Goal: Task Accomplishment & Management: Manage account settings

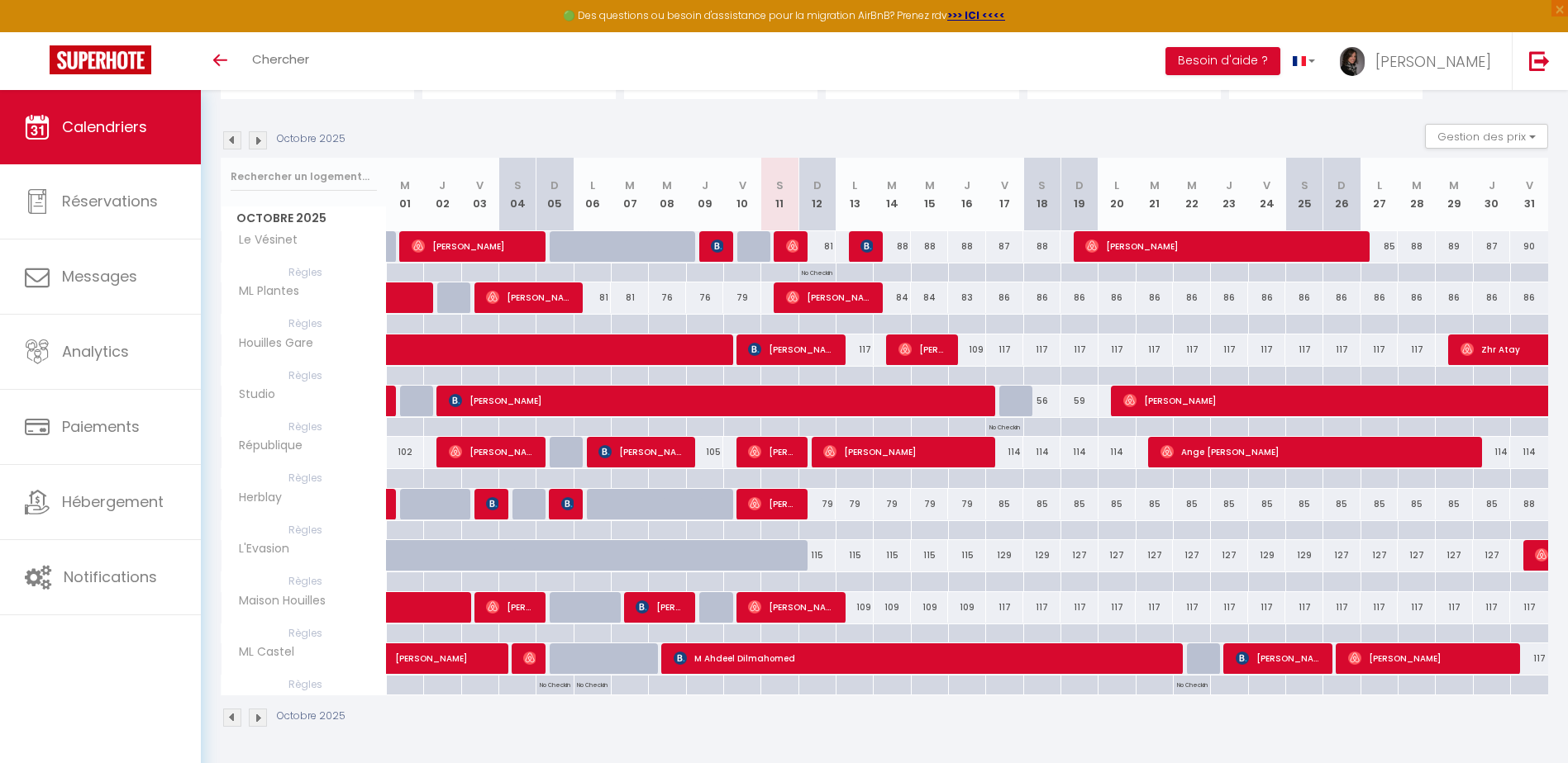
click at [852, 558] on div "115" at bounding box center [853, 556] width 37 height 31
type input "115"
type input "Lun 13 Octobre 2025"
type input "[DATE]"
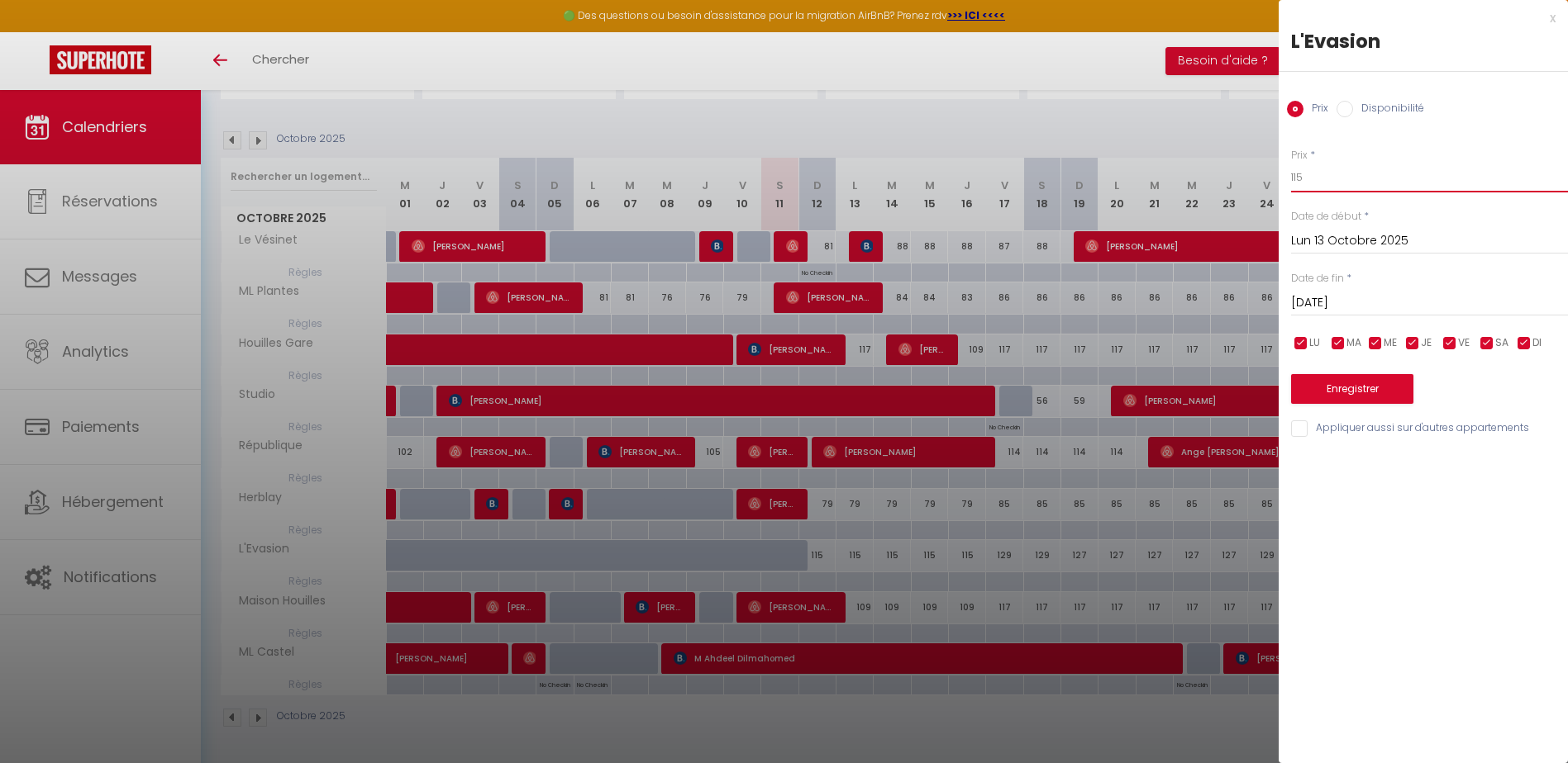
click at [1298, 182] on input "115" at bounding box center [1429, 177] width 277 height 30
type input "110"
click at [1310, 235] on input "Lun 13 Octobre 2025" at bounding box center [1429, 240] width 277 height 21
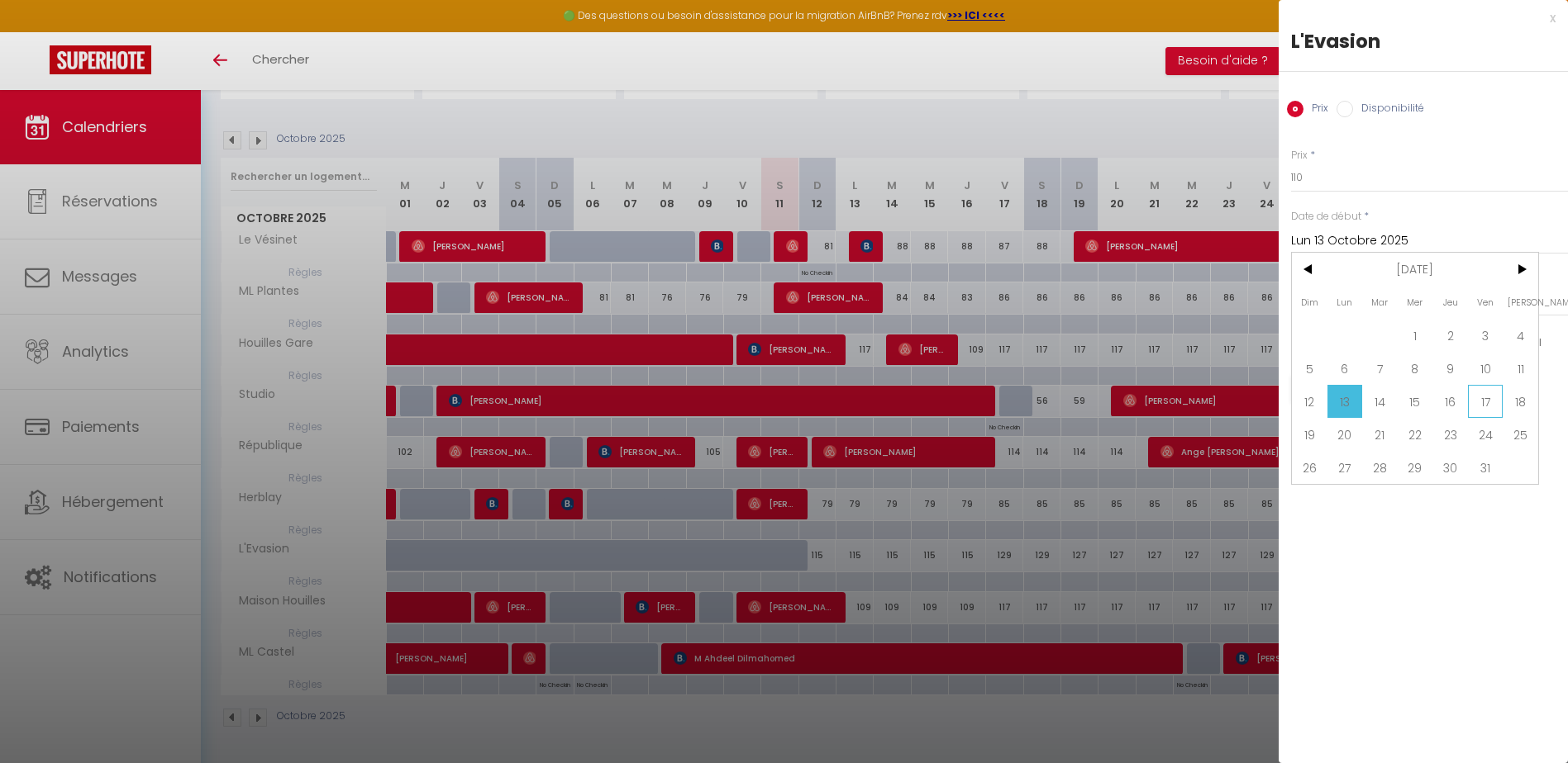
click at [1475, 405] on span "17" at bounding box center [1486, 401] width 36 height 33
type input "Ven 17 Octobre 2025"
type input "Sam 18 Octobre 2025"
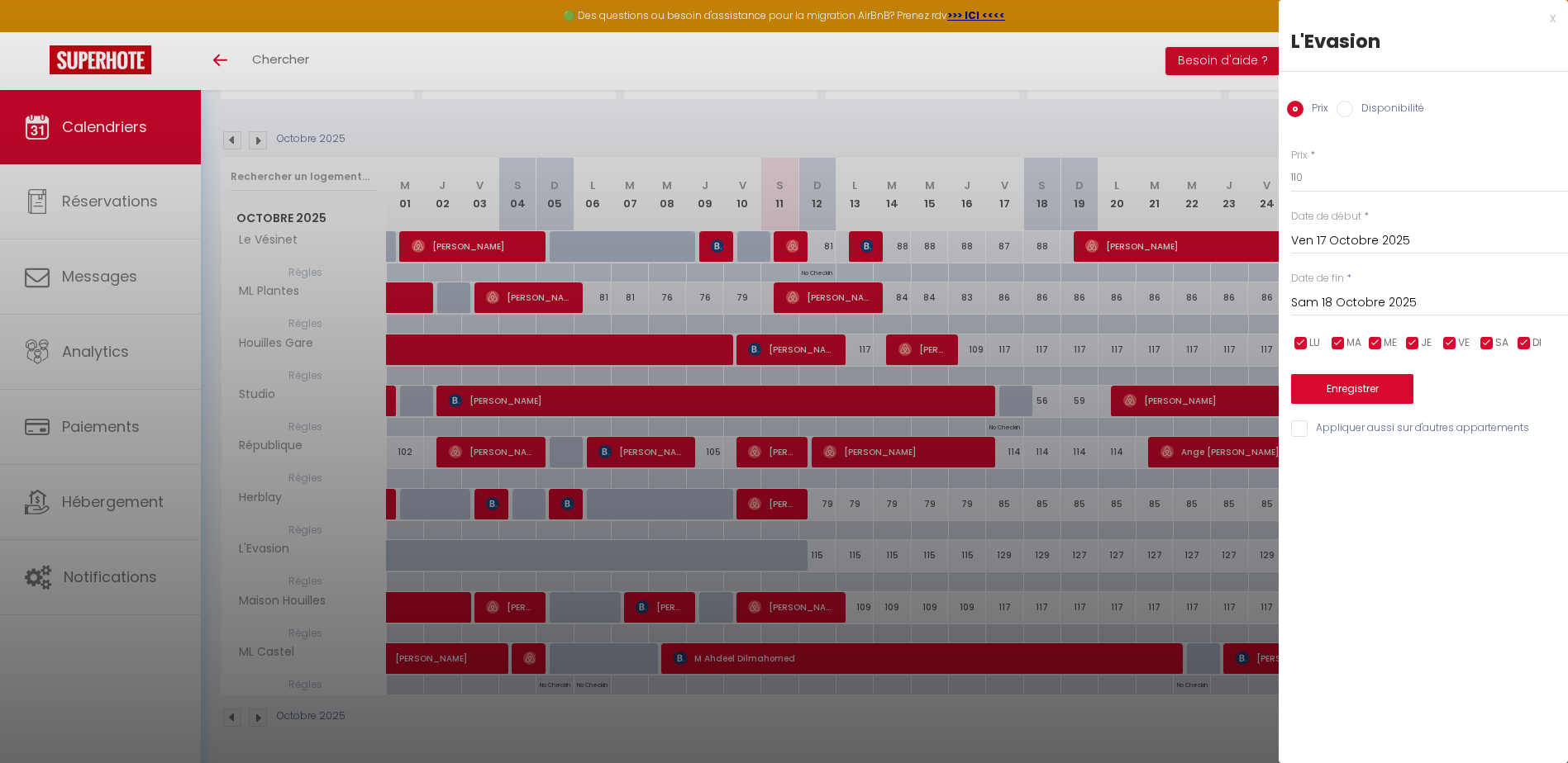
click at [1384, 231] on input "Ven 17 Octobre 2025" at bounding box center [1429, 240] width 277 height 21
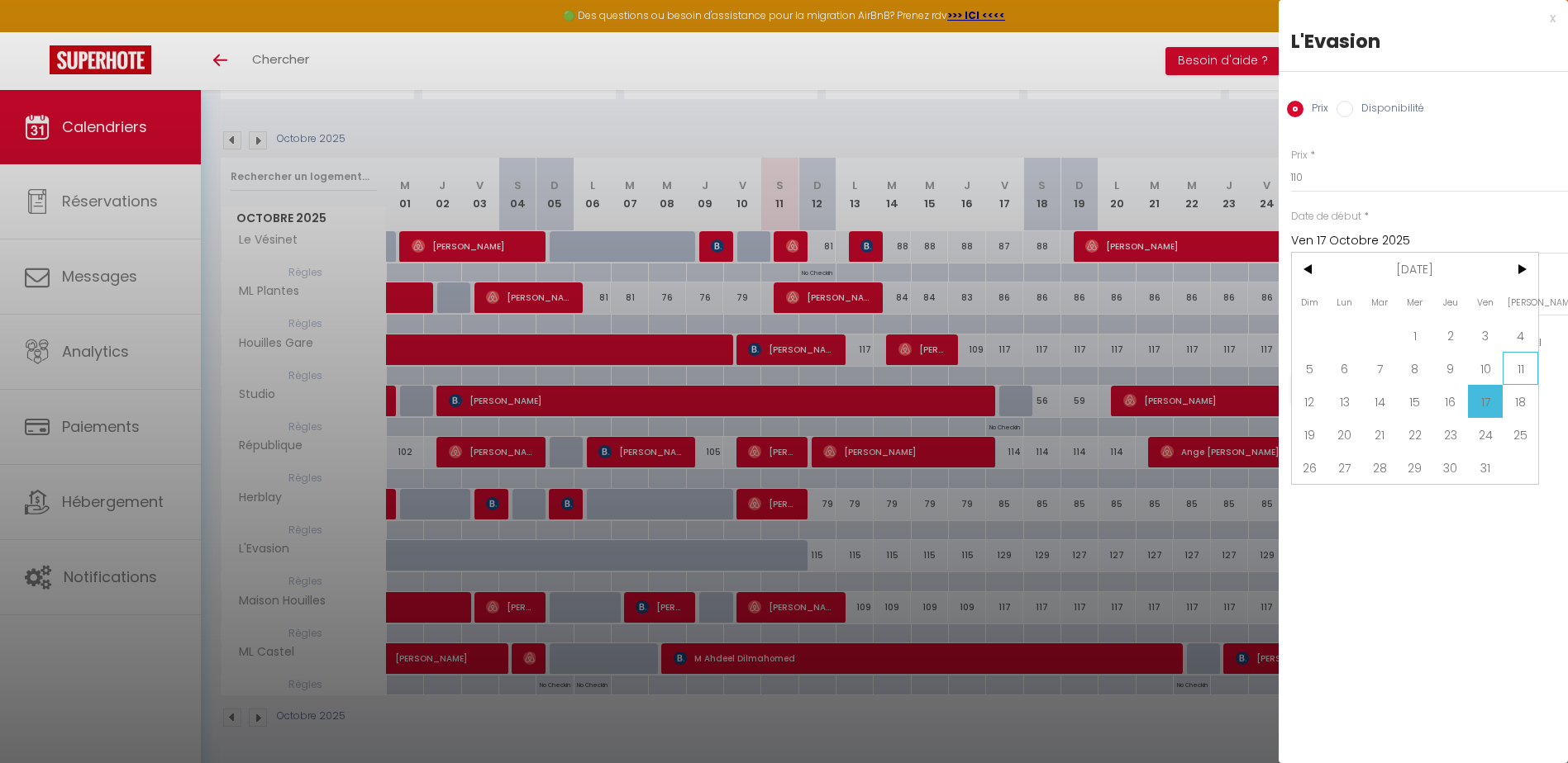
click at [1525, 381] on span "11" at bounding box center [1521, 368] width 36 height 33
type input "Sam 11 Octobre 2025"
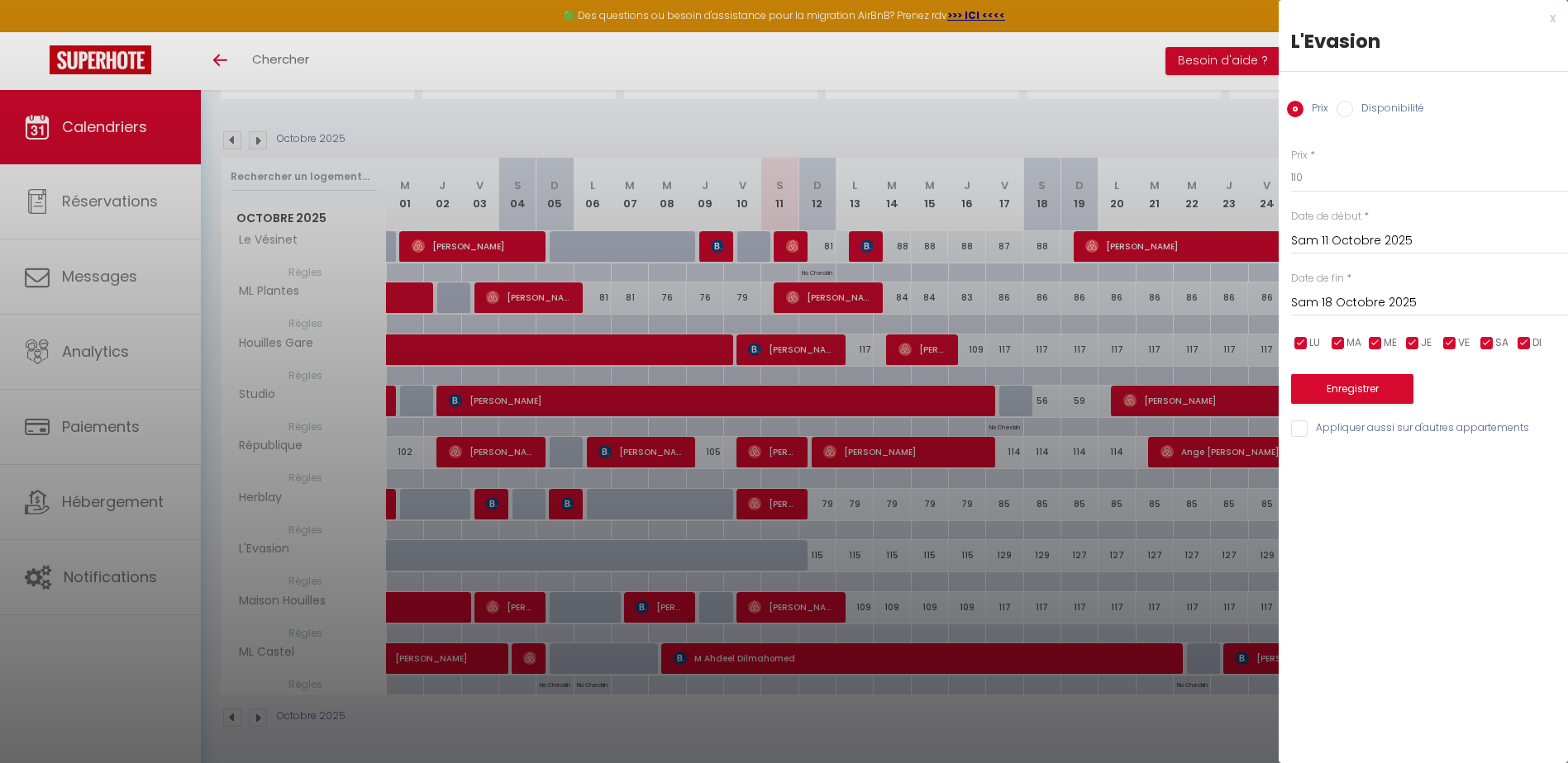
click at [1356, 298] on input "Sam 18 Octobre 2025" at bounding box center [1429, 303] width 277 height 21
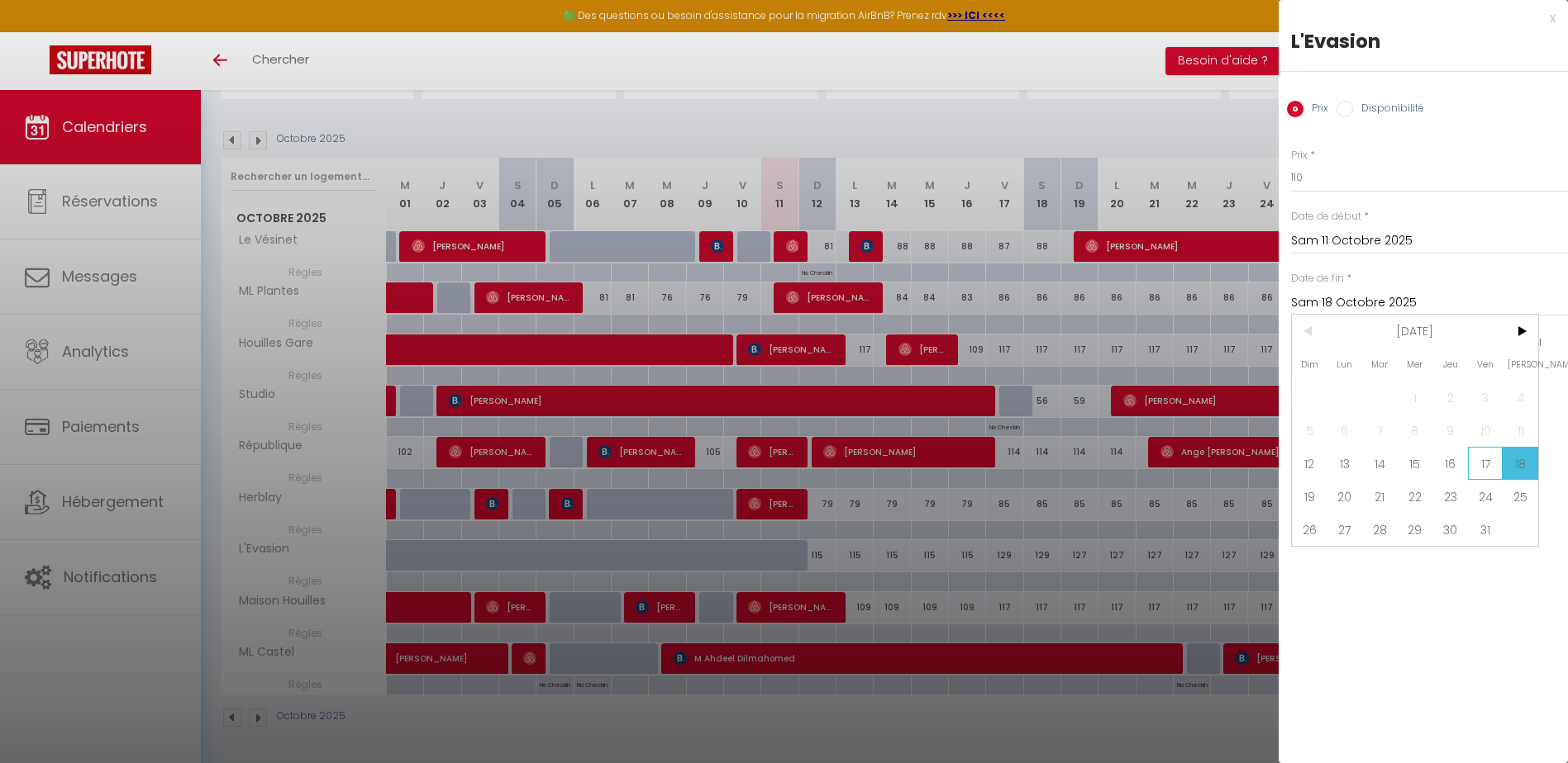
click at [1500, 460] on span "17" at bounding box center [1486, 463] width 36 height 33
type input "Ven 17 Octobre 2025"
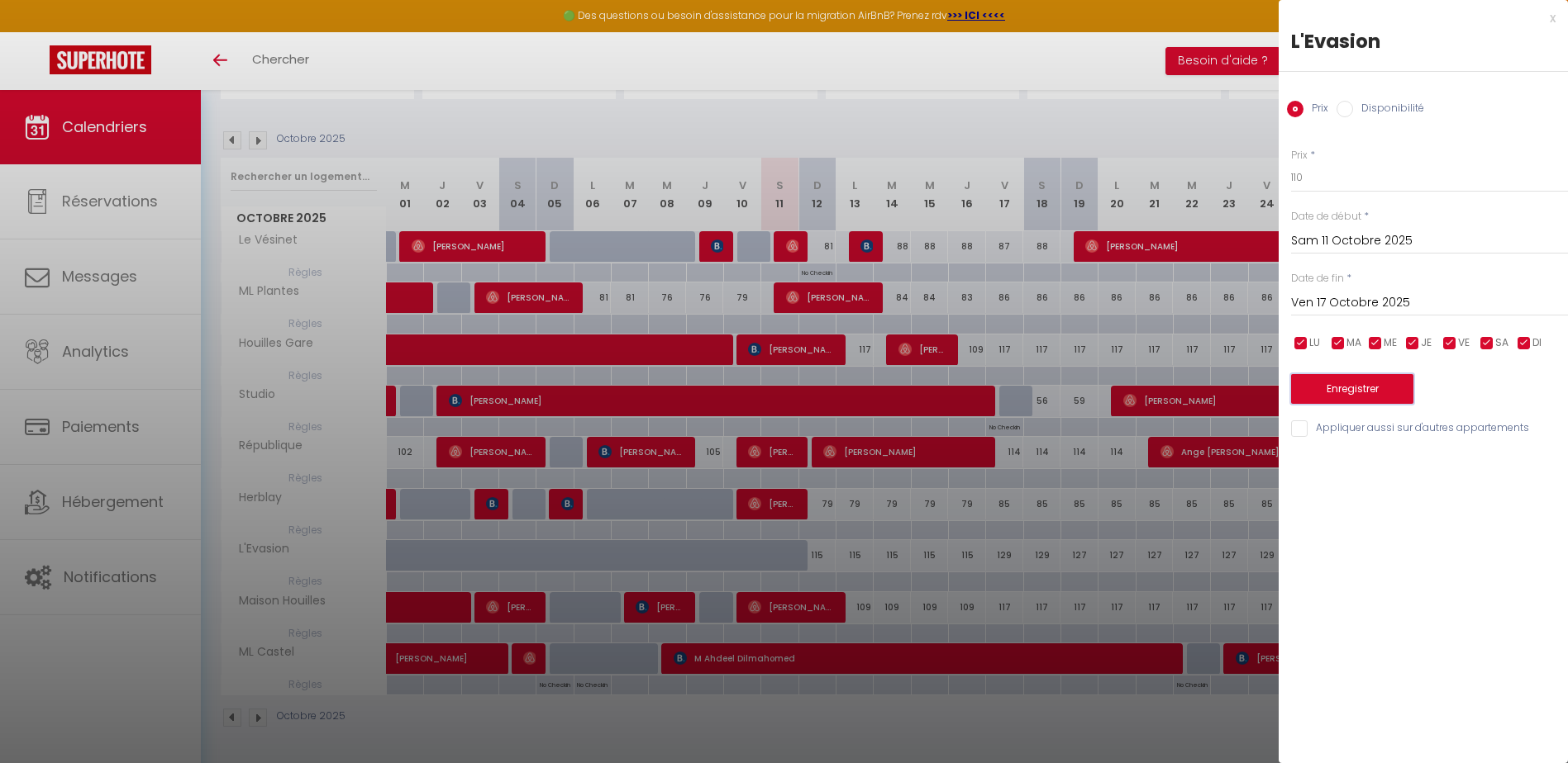
click at [1331, 382] on button "Enregistrer" at bounding box center [1351, 388] width 122 height 30
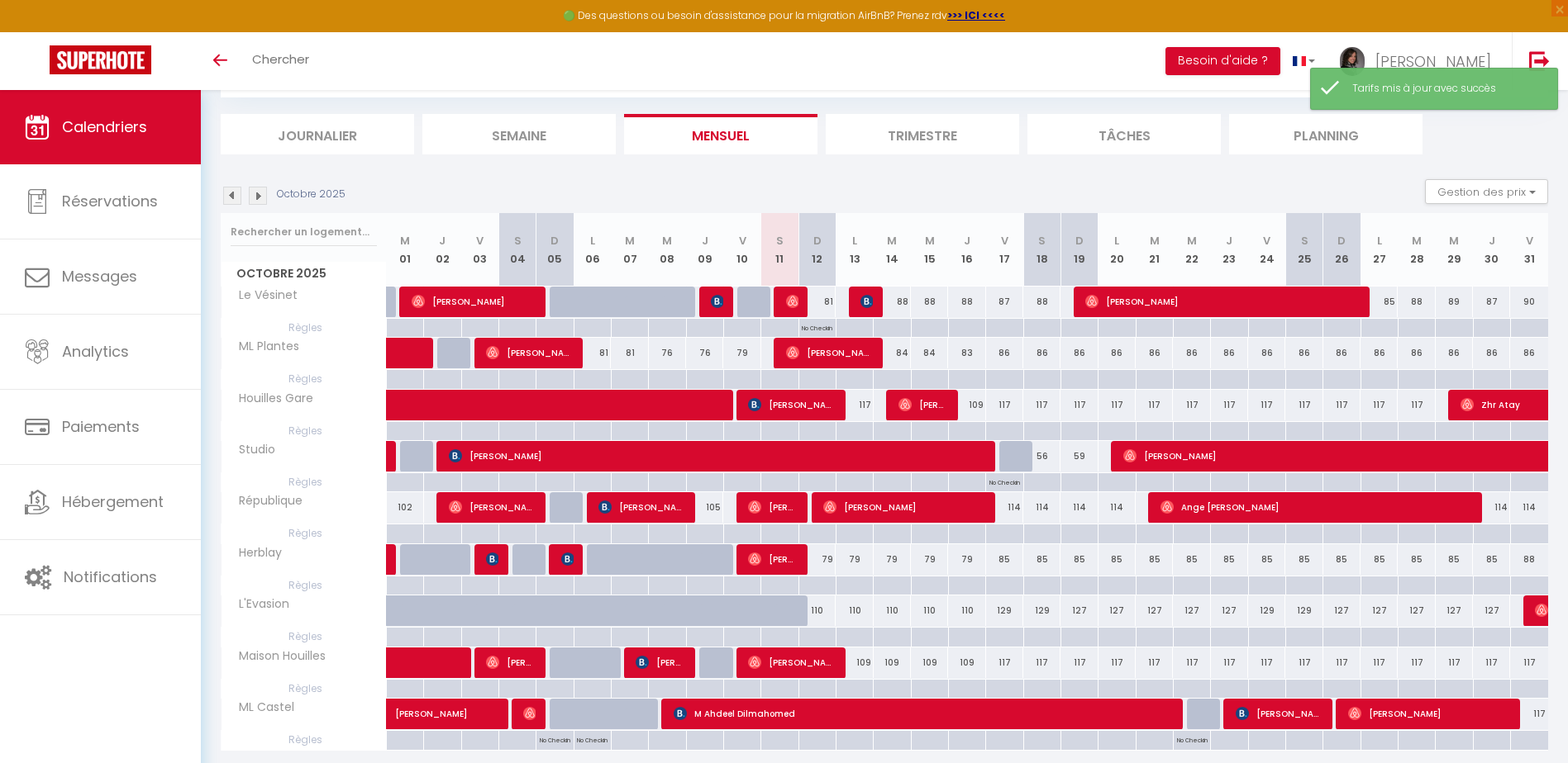
scroll to position [145, 0]
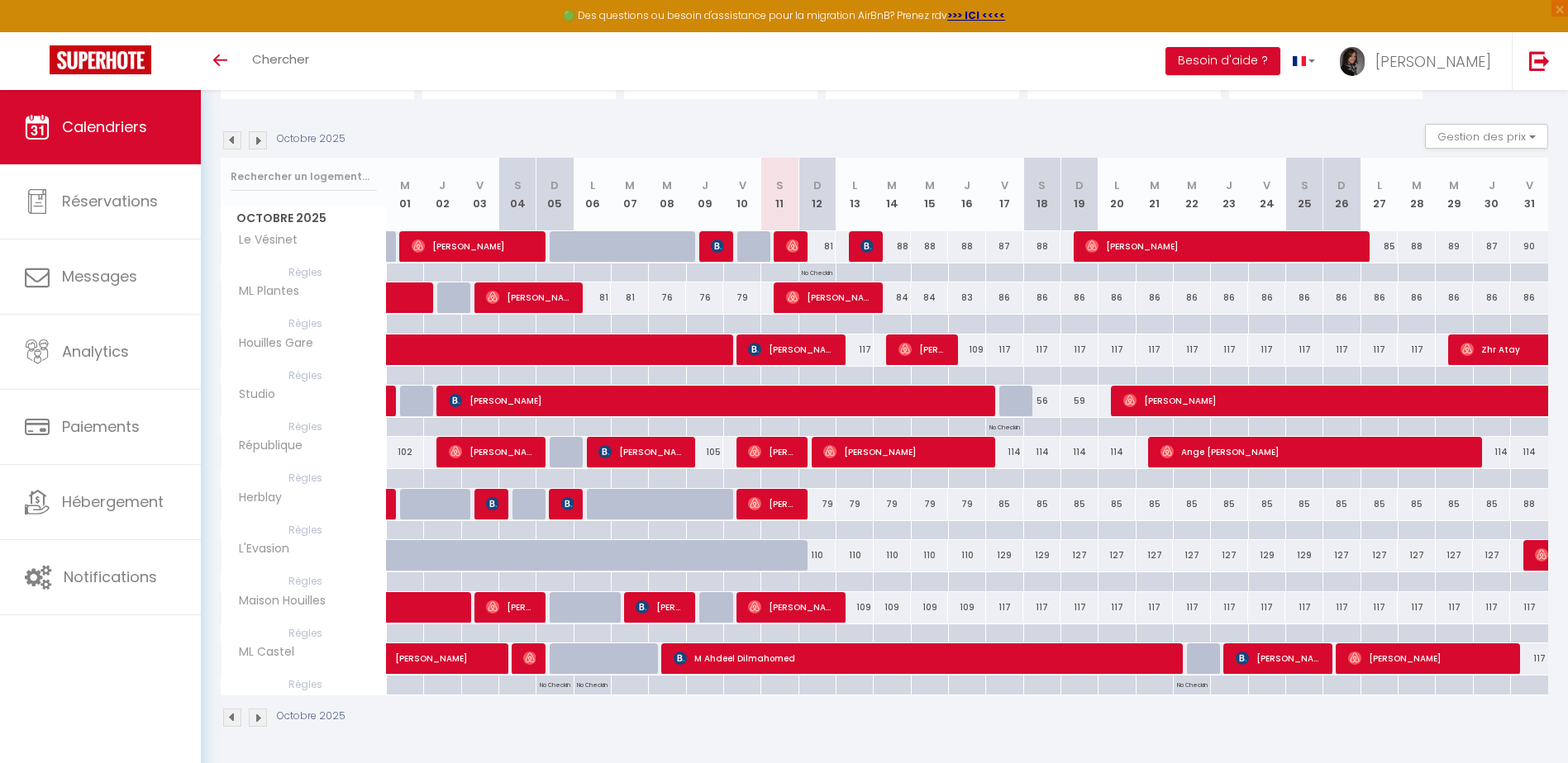
click at [1002, 553] on div "129" at bounding box center [1004, 556] width 37 height 31
type input "129"
type input "Ven 17 Octobre 2025"
type input "Sam 18 Octobre 2025"
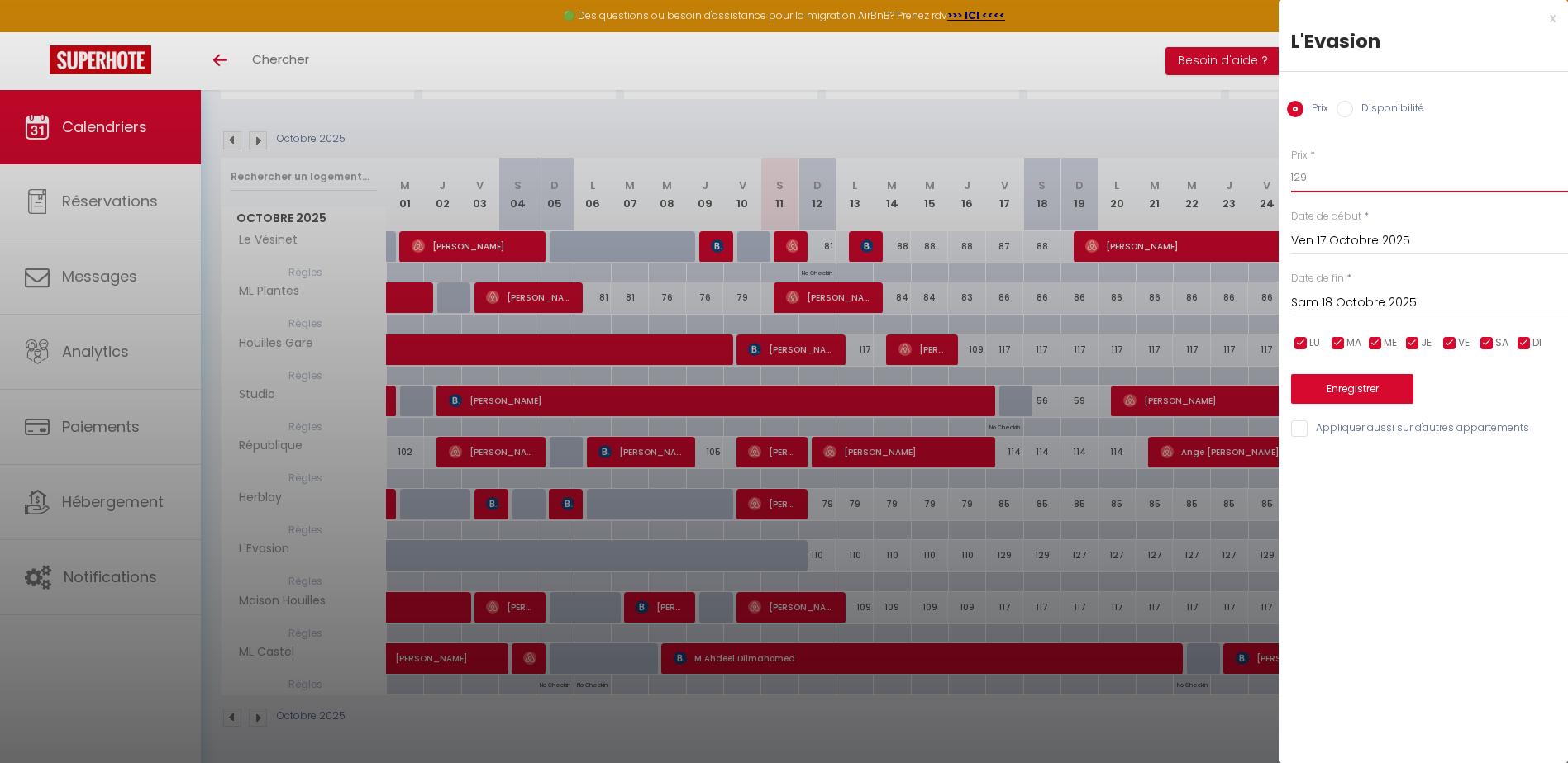
drag, startPoint x: 1303, startPoint y: 174, endPoint x: 1316, endPoint y: 174, distance: 13.0
click at [1316, 174] on input "129" at bounding box center [1429, 177] width 277 height 30
type input "121"
click at [1297, 340] on input "checkbox" at bounding box center [1300, 343] width 16 height 16
checkbox input "false"
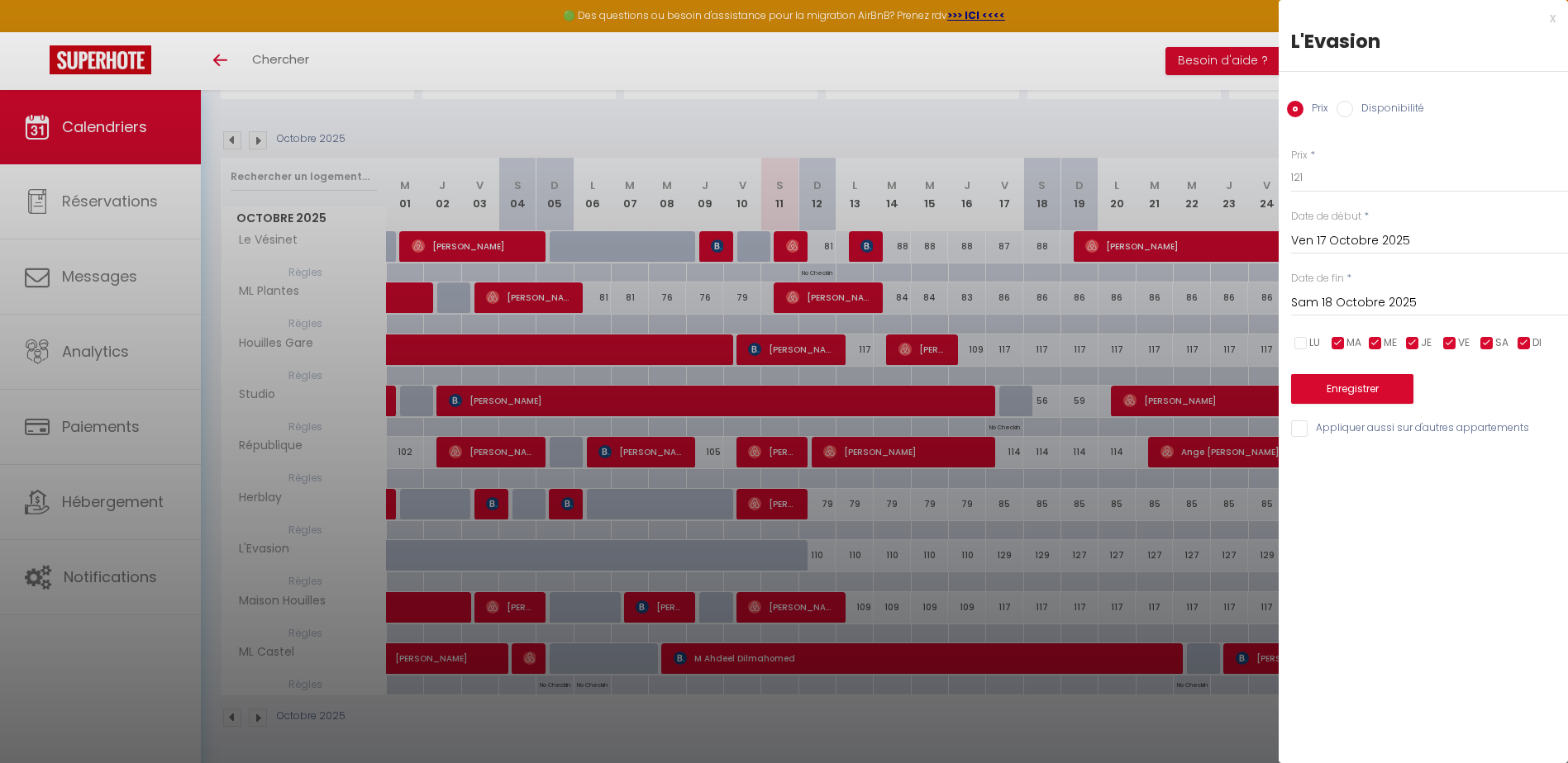
click at [1333, 351] on input "checkbox" at bounding box center [1338, 343] width 16 height 16
checkbox input "false"
click at [1372, 342] on input "checkbox" at bounding box center [1375, 343] width 16 height 16
checkbox input "false"
click at [1410, 341] on input "checkbox" at bounding box center [1412, 343] width 16 height 16
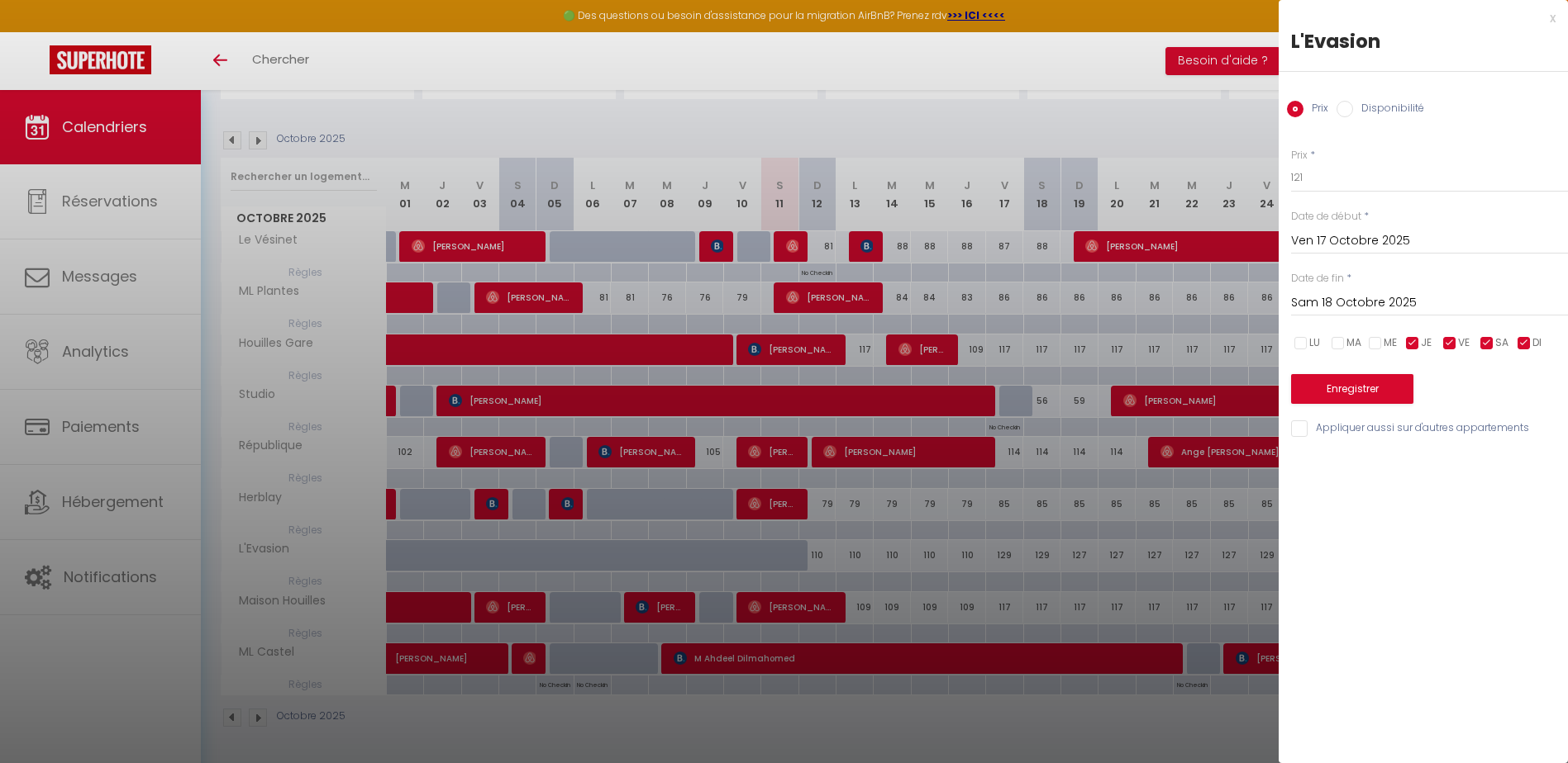
checkbox input "false"
click at [1525, 350] on input "checkbox" at bounding box center [1523, 343] width 16 height 16
checkbox input "false"
click at [1363, 304] on input "Sam 18 Octobre 2025" at bounding box center [1429, 303] width 277 height 21
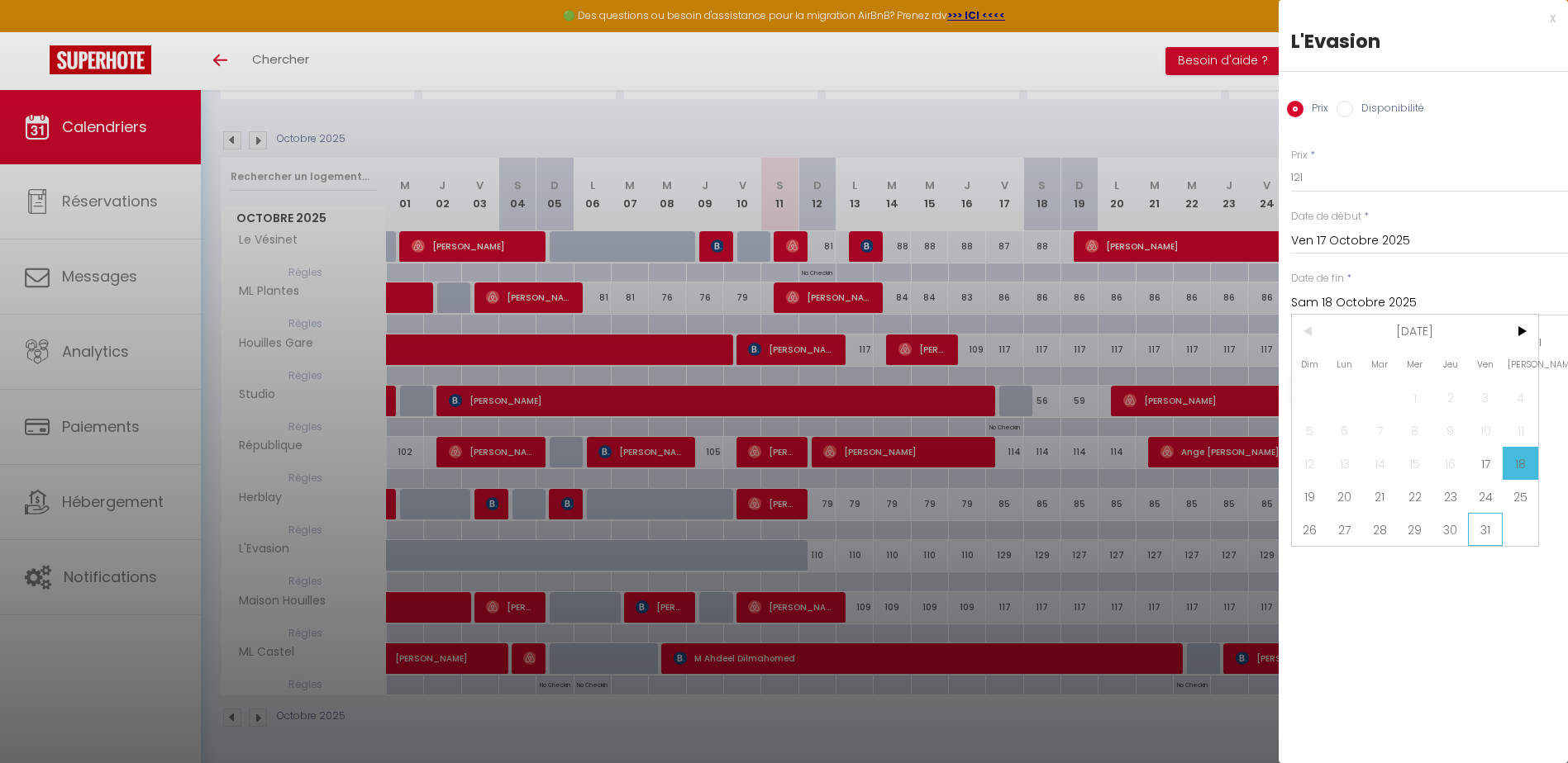
click at [1484, 524] on span "31" at bounding box center [1486, 529] width 36 height 33
type input "Ven 31 Octobre 2025"
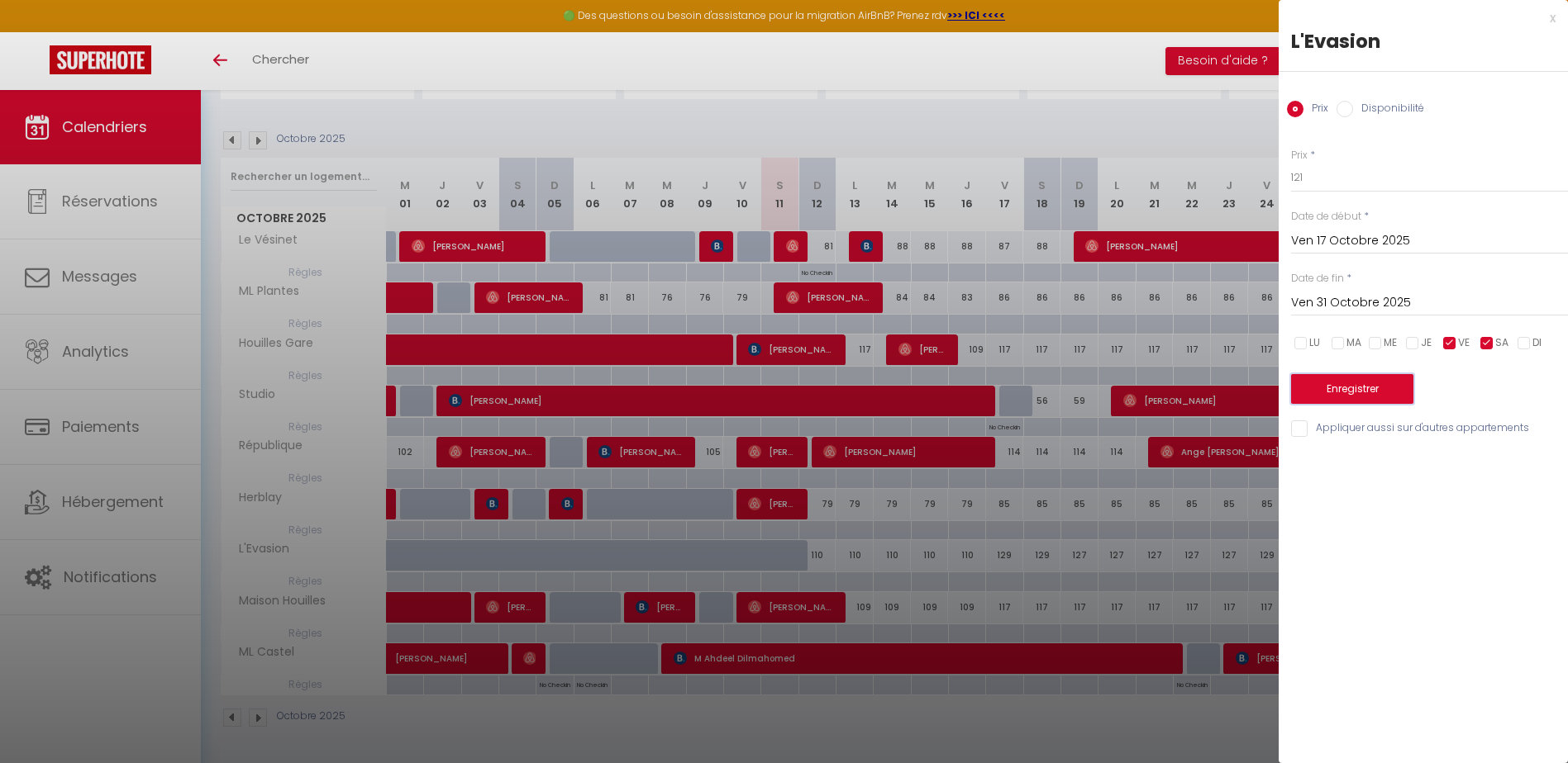
click at [1370, 398] on button "Enregistrer" at bounding box center [1351, 388] width 122 height 30
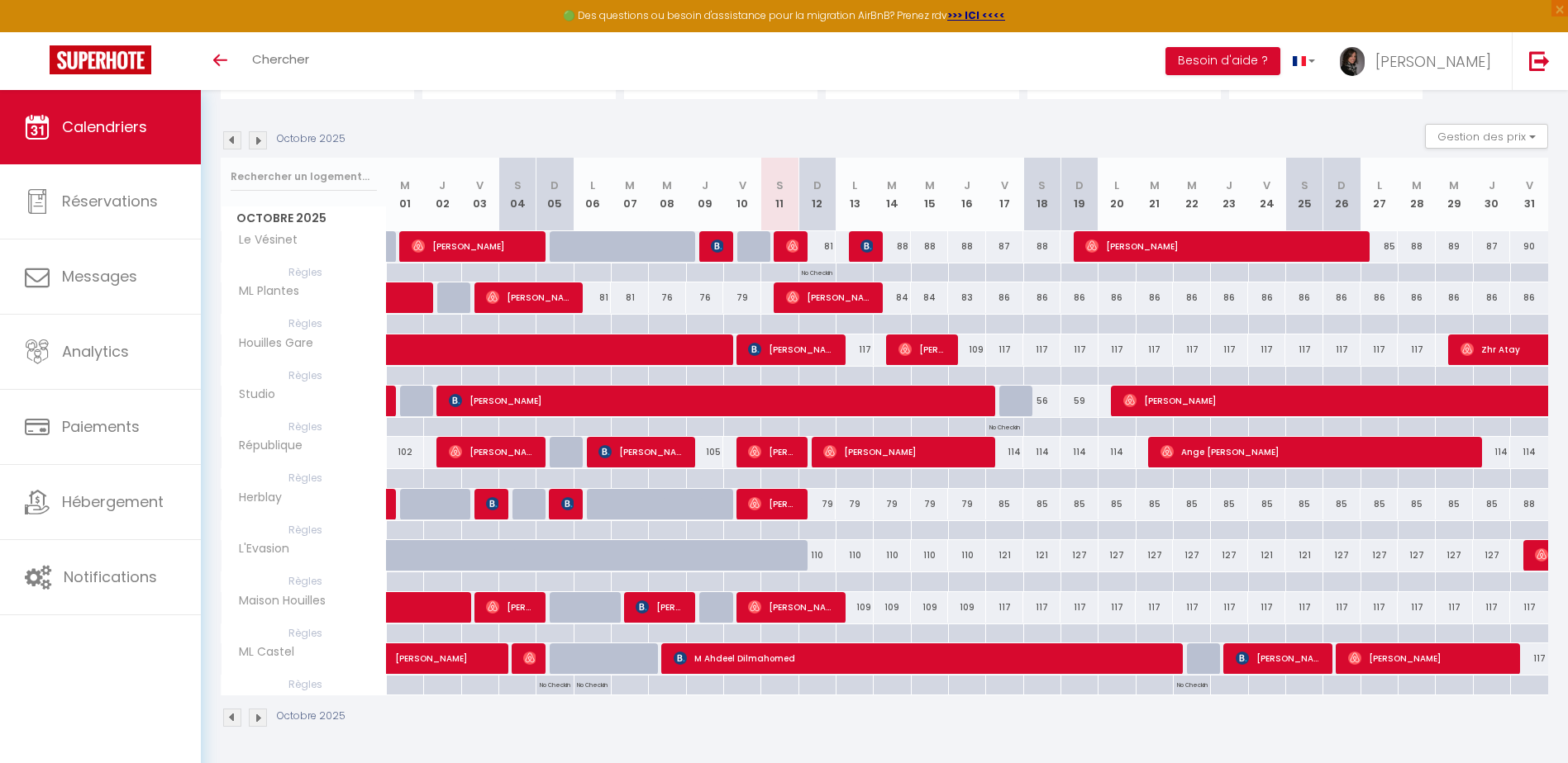
click at [1086, 553] on div "127" at bounding box center [1078, 556] width 37 height 31
type input "127"
type input "Dim 19 Octobre 2025"
type input "Lun 20 Octobre 2025"
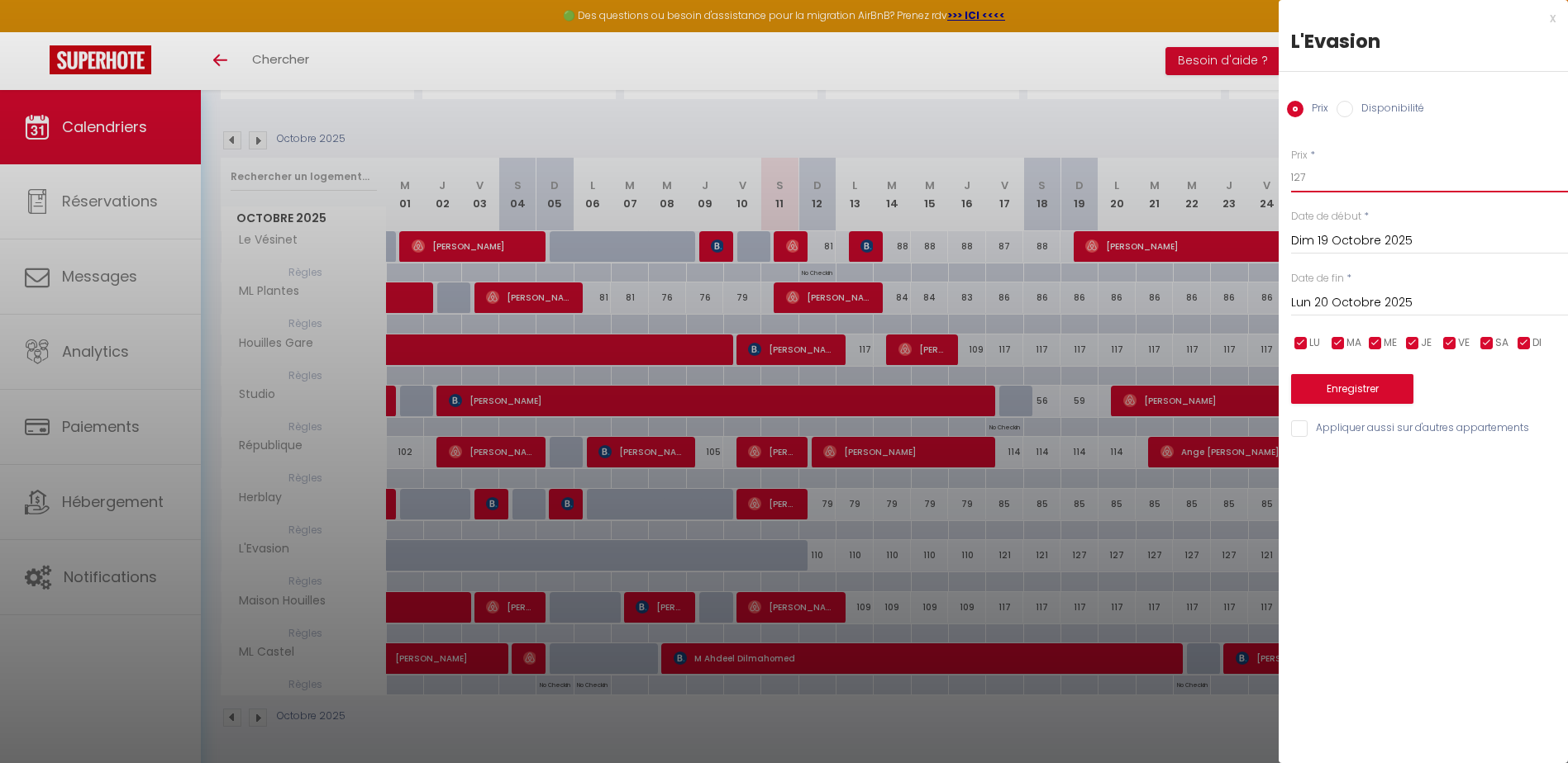
drag, startPoint x: 1298, startPoint y: 178, endPoint x: 1327, endPoint y: 179, distance: 29.0
click at [1327, 179] on input "127" at bounding box center [1429, 177] width 277 height 30
type input "119"
click at [1328, 306] on input "Lun 20 Octobre 2025" at bounding box center [1429, 303] width 277 height 21
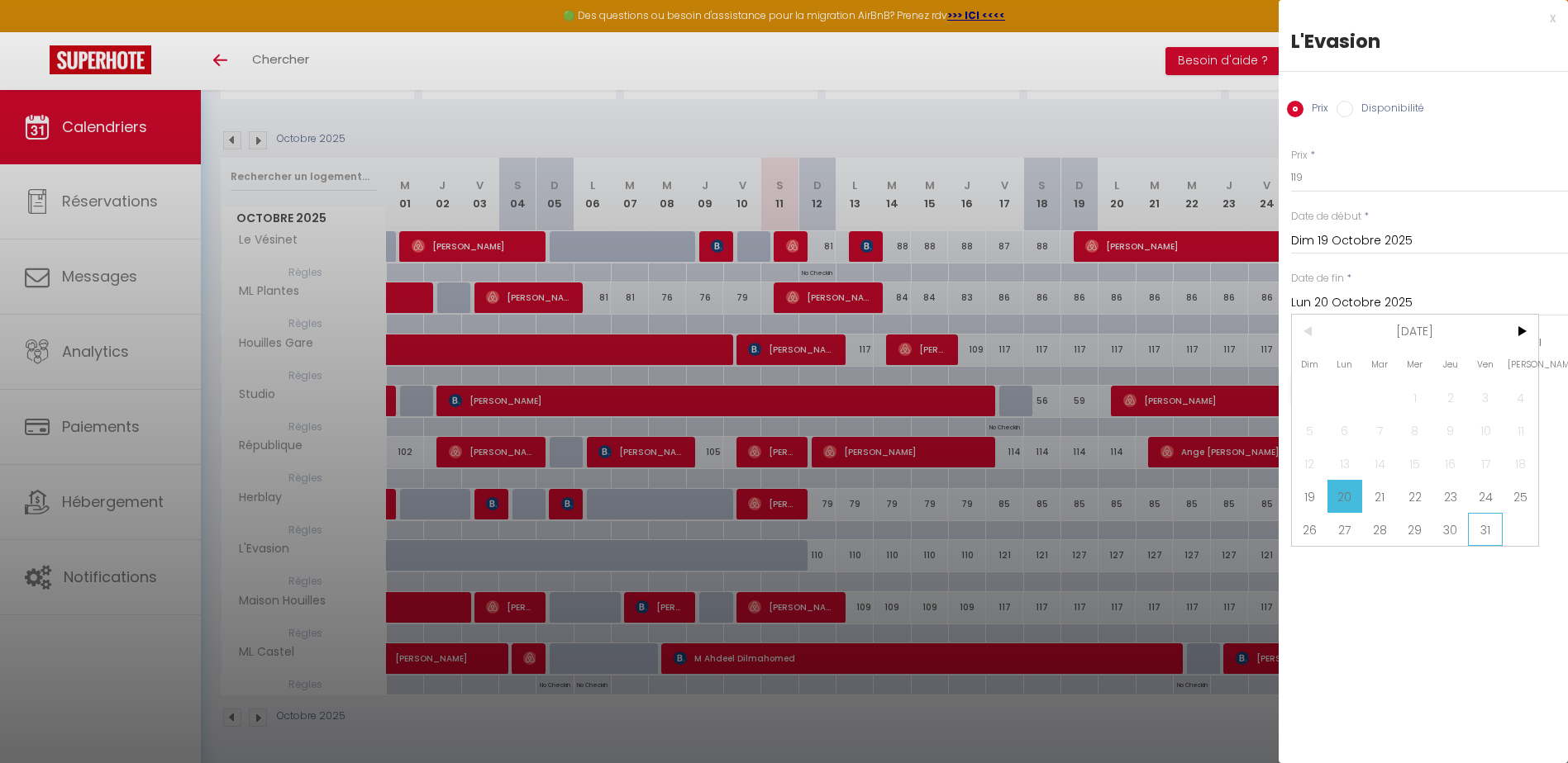
click at [1490, 529] on span "31" at bounding box center [1486, 529] width 36 height 33
type input "Ven 31 Octobre 2025"
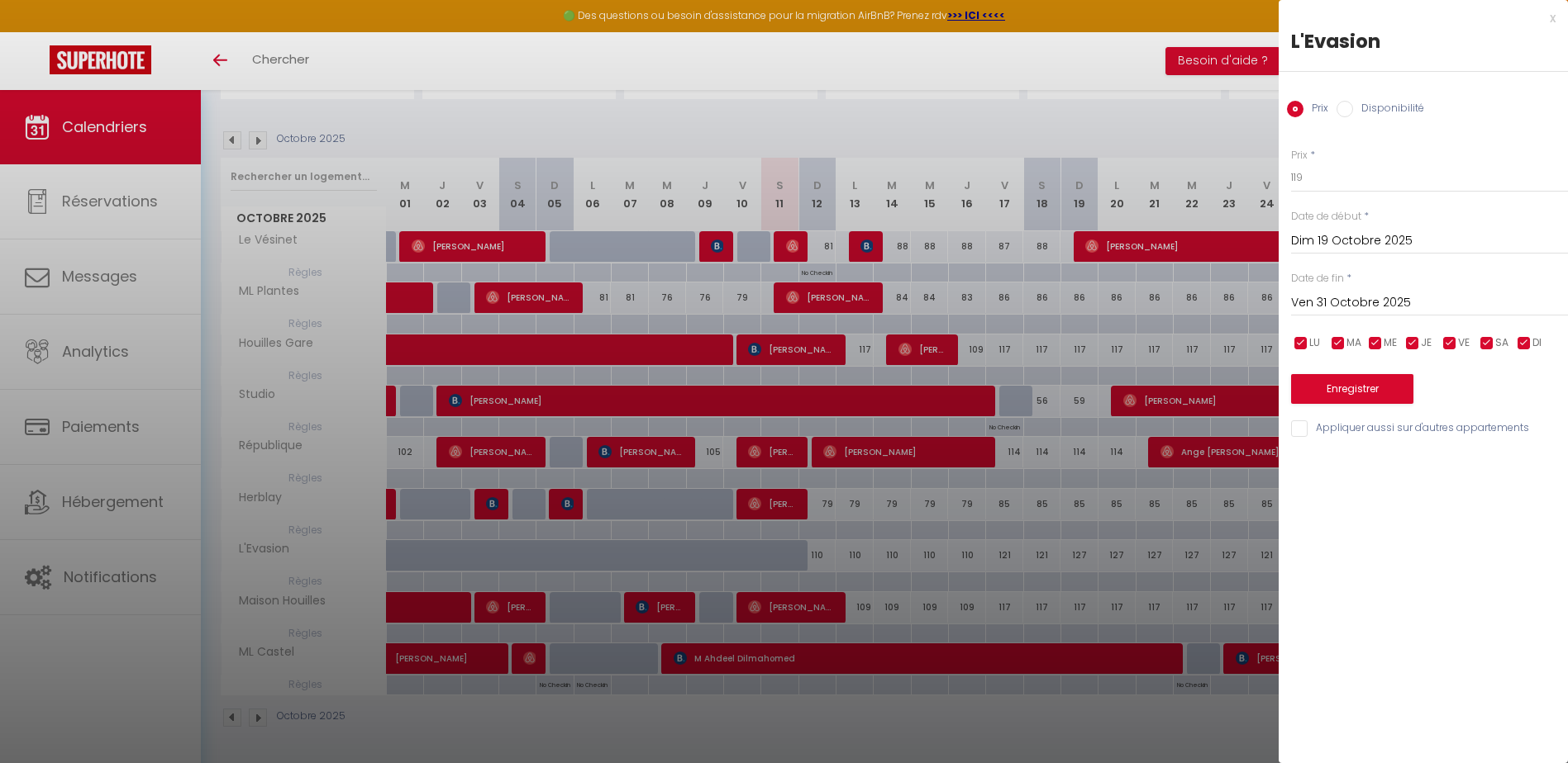
click at [1453, 338] on input "checkbox" at bounding box center [1449, 343] width 16 height 16
checkbox input "false"
click at [1485, 336] on input "checkbox" at bounding box center [1487, 343] width 16 height 16
checkbox input "false"
click at [1381, 393] on button "Enregistrer" at bounding box center [1351, 388] width 122 height 30
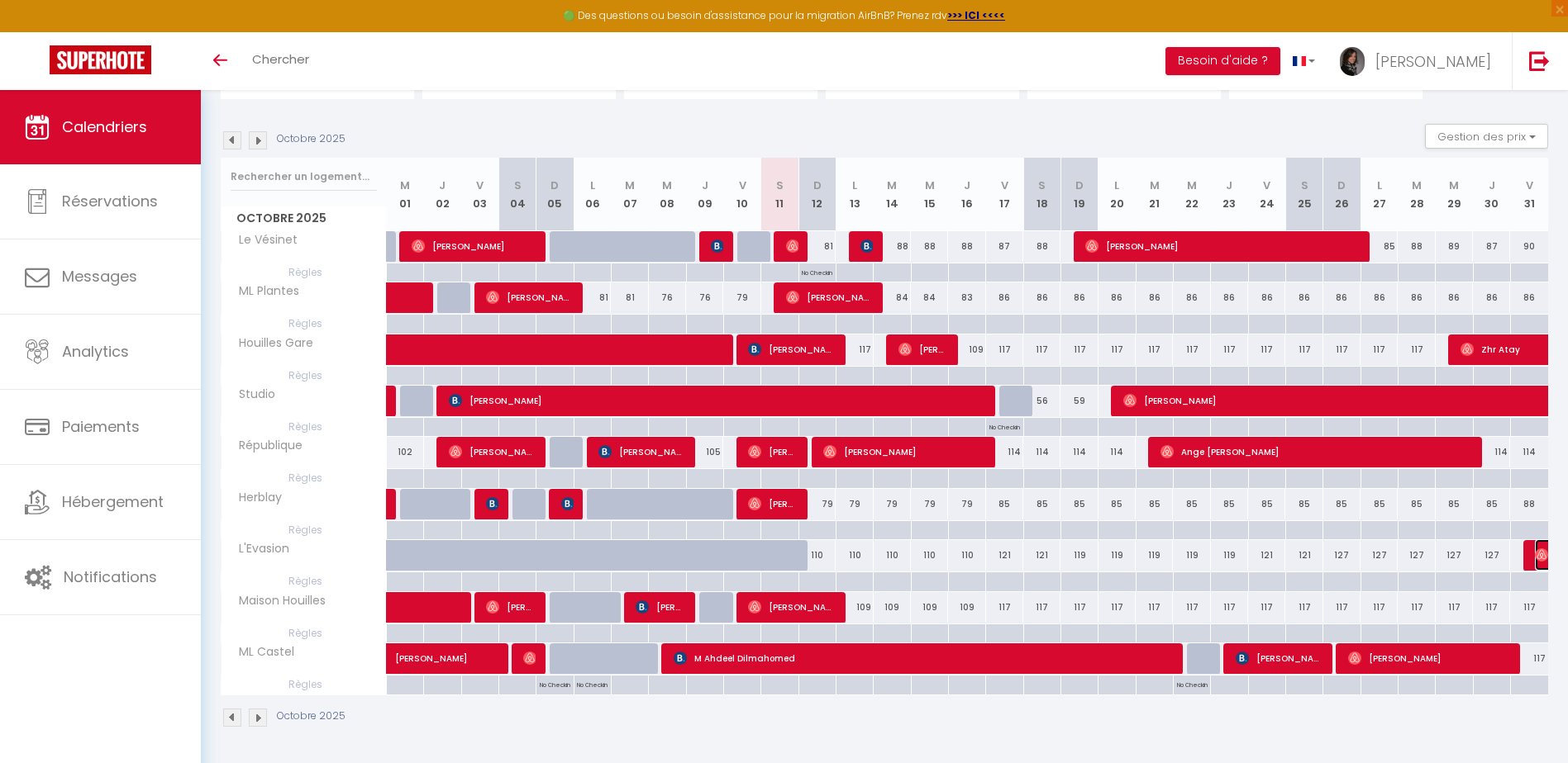
click at [1537, 559] on img at bounding box center [1541, 554] width 13 height 13
select select "OK"
select select "0"
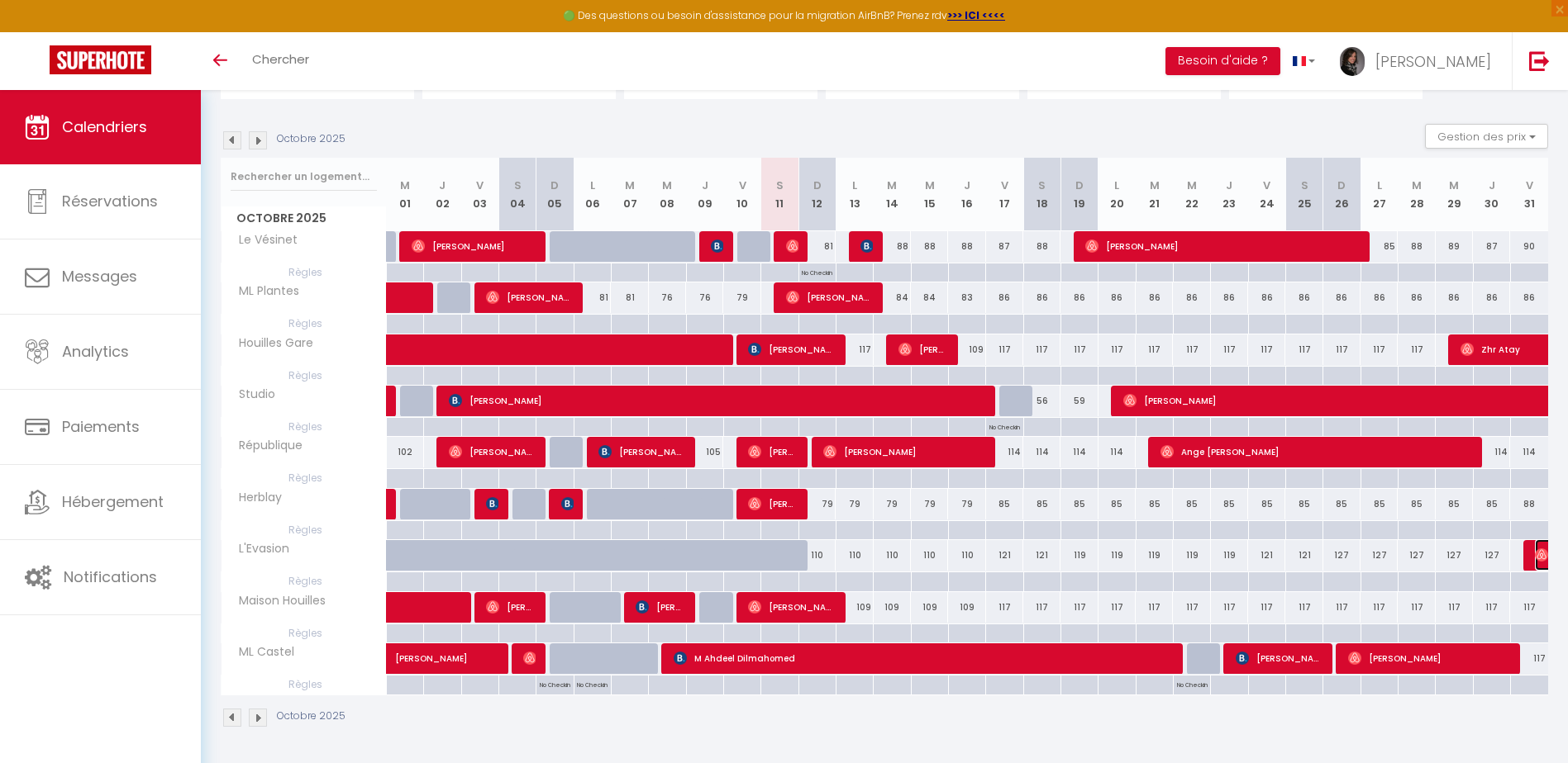
select select "1"
select select
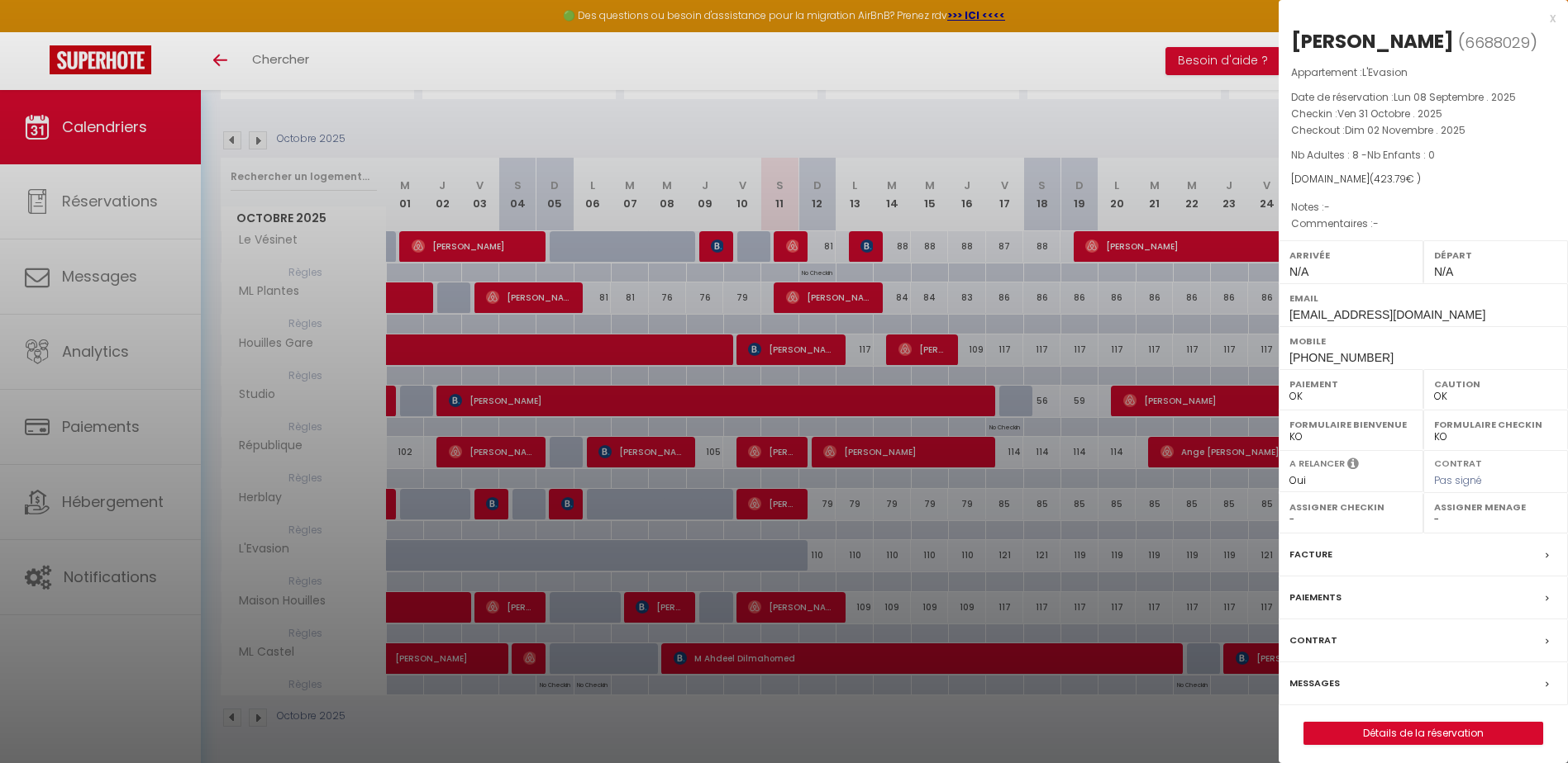
click at [1554, 17] on div "x" at bounding box center [1417, 18] width 277 height 20
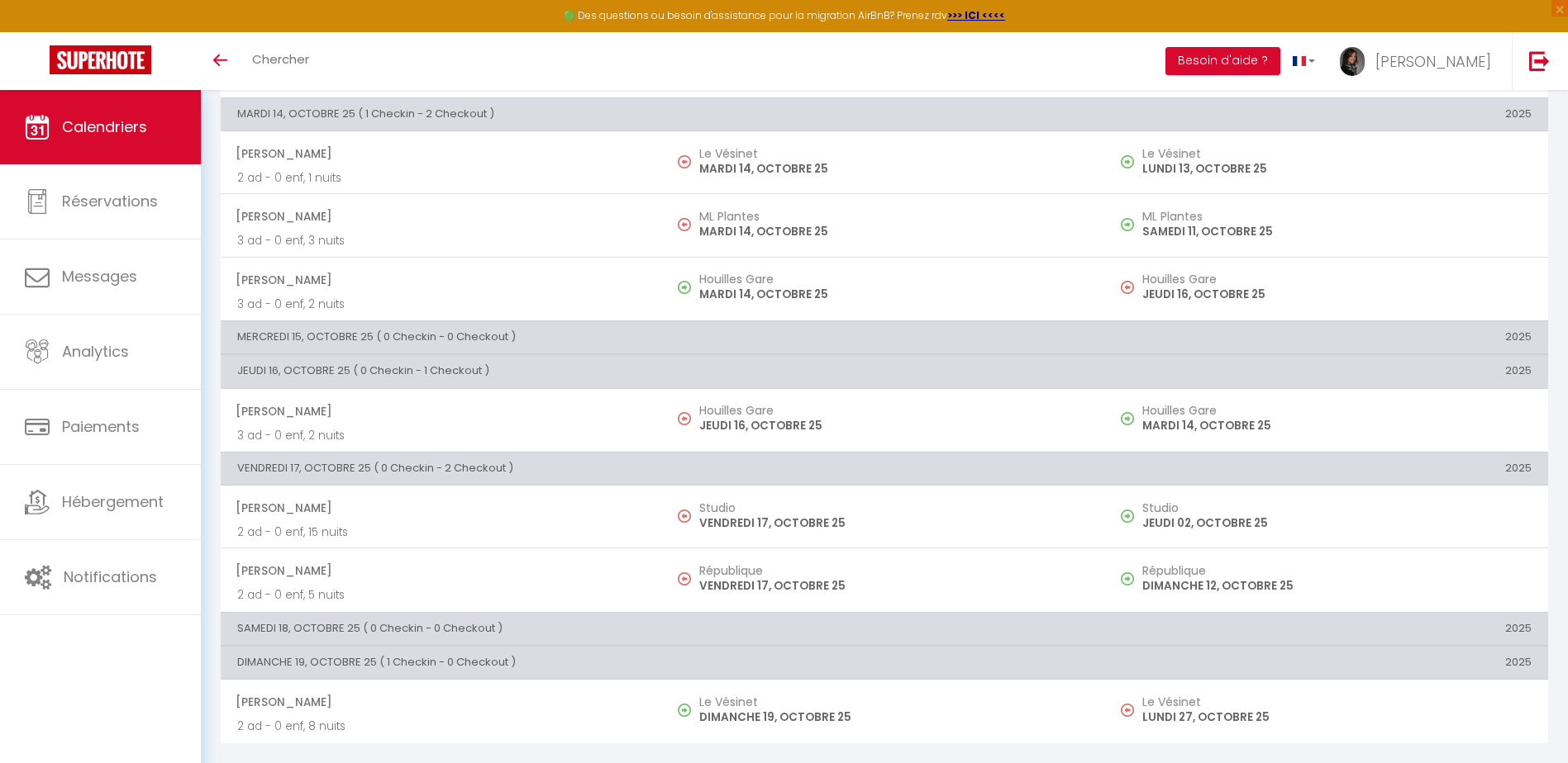
click at [106, 133] on span "Calendriers" at bounding box center [104, 127] width 85 height 21
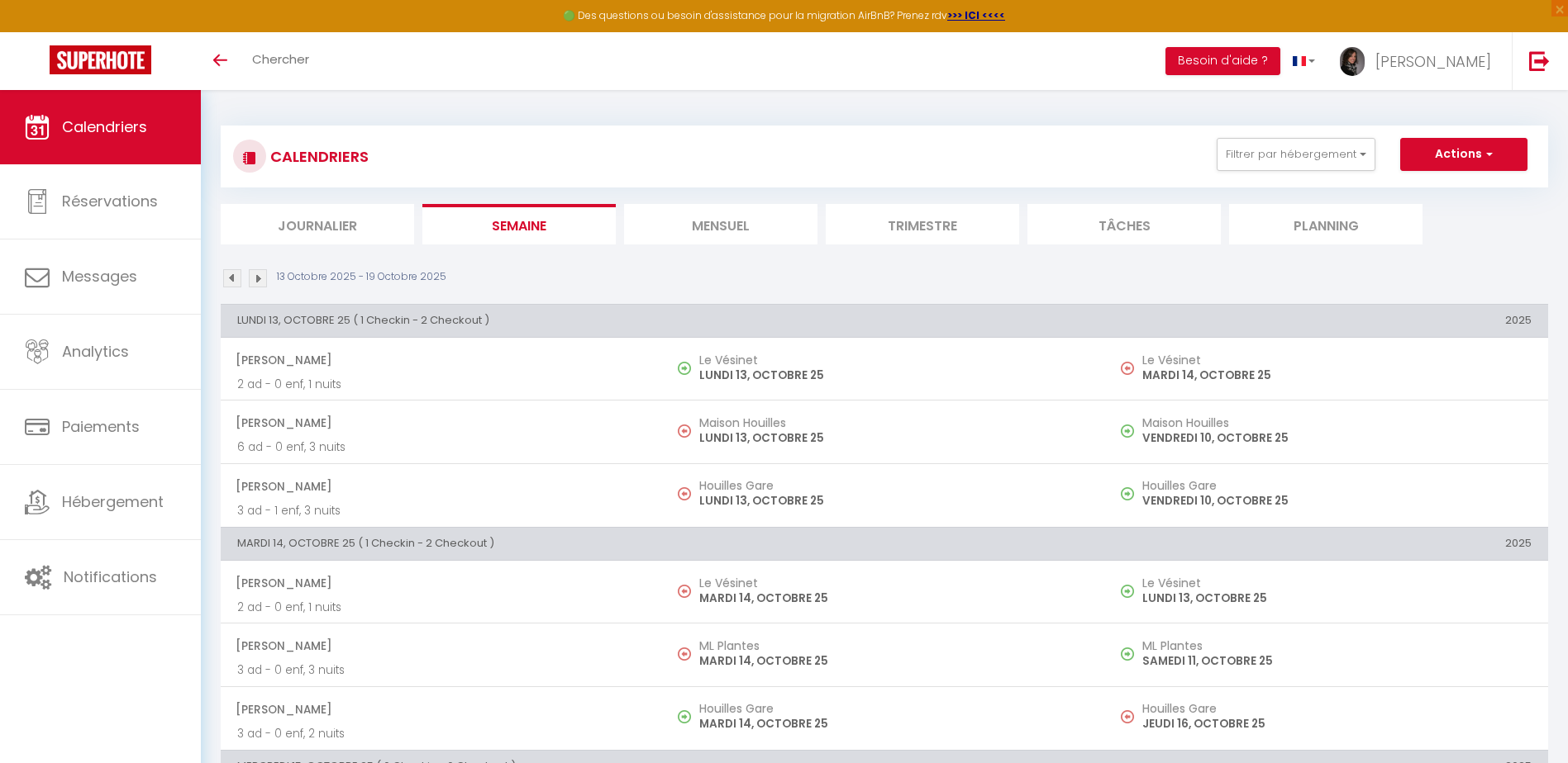
click at [788, 226] on li "Mensuel" at bounding box center [721, 224] width 193 height 40
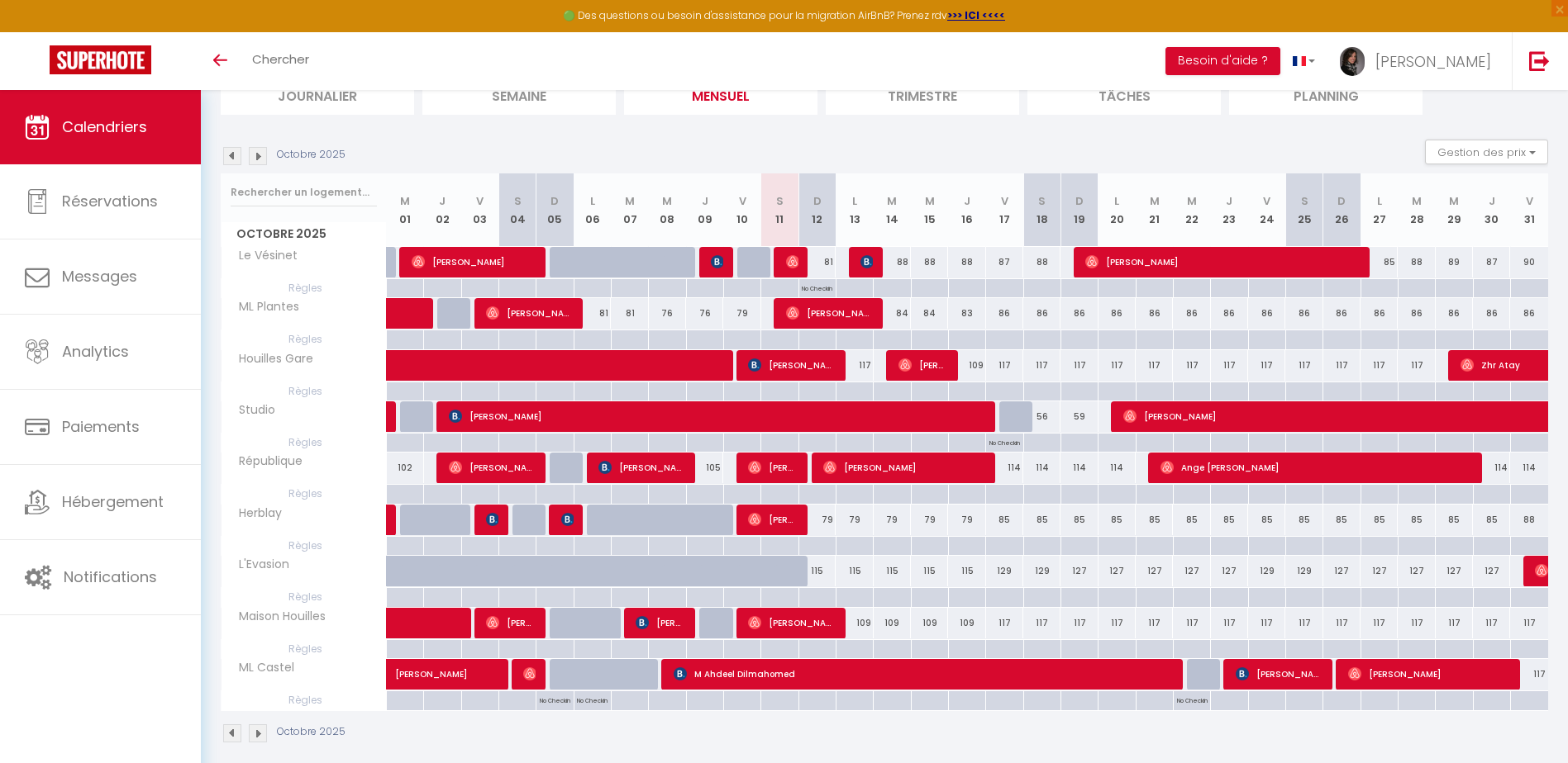
scroll to position [145, 0]
